Goal: Information Seeking & Learning: Learn about a topic

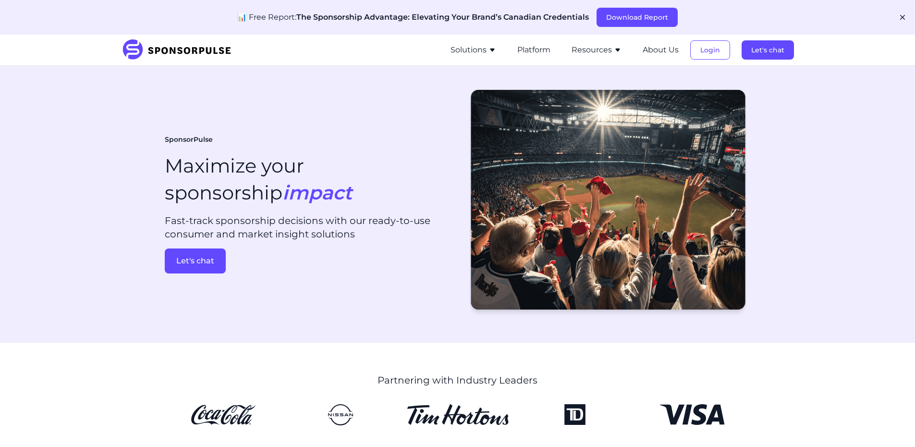
click at [584, 46] on button "Resources" at bounding box center [597, 50] width 50 height 12
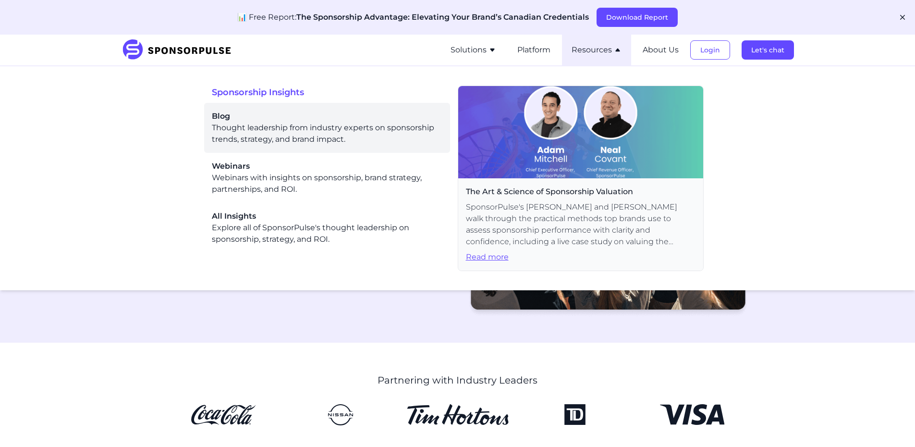
click at [383, 131] on div "Blog Thought leadership from industry experts on sponsorship trends, strategy, …" at bounding box center [327, 127] width 231 height 35
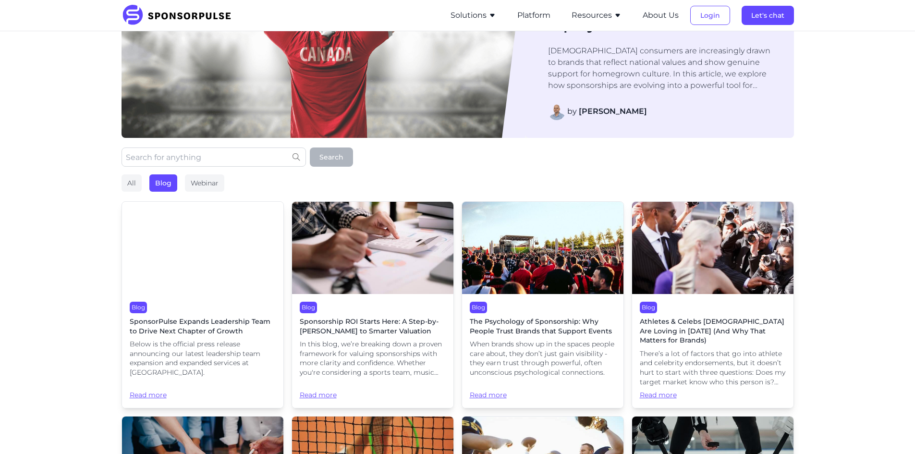
scroll to position [96, 0]
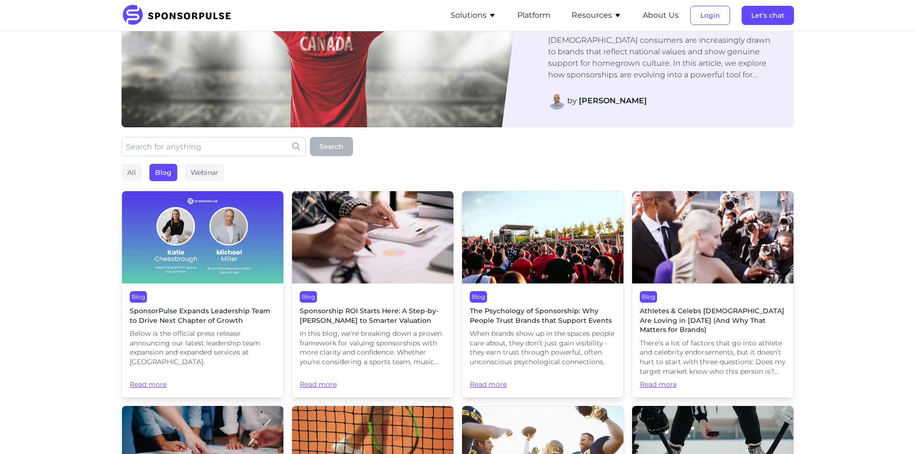
click at [181, 312] on span "SponsorPulse Expands Leadership Team to Drive Next Chapter of Growth" at bounding box center [203, 315] width 146 height 19
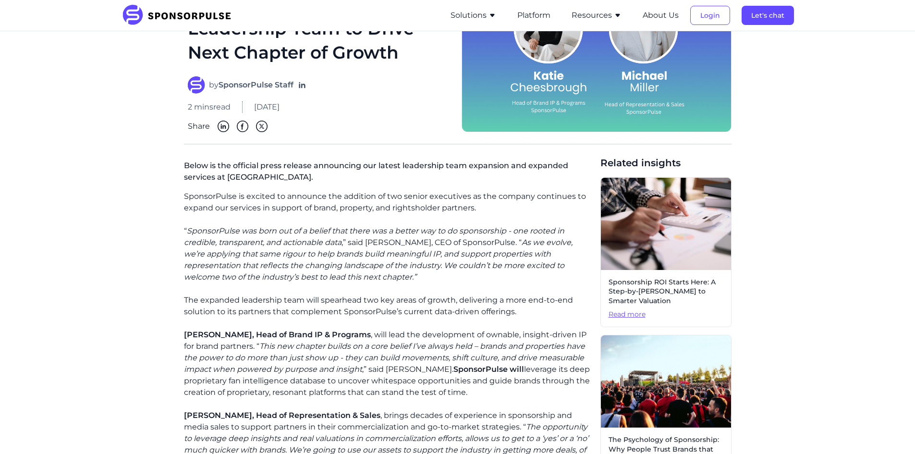
scroll to position [96, 0]
